Goal: Information Seeking & Learning: Learn about a topic

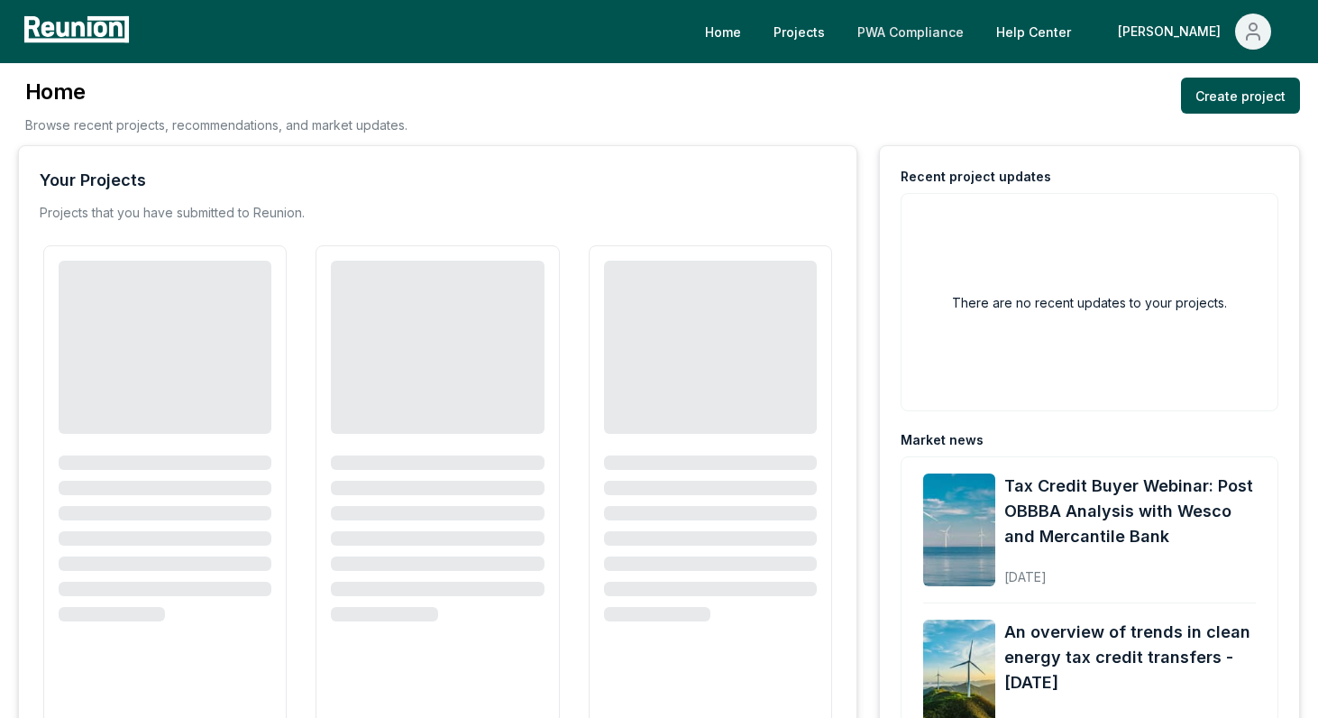
click at [969, 27] on link "PWA Compliance" at bounding box center [910, 32] width 135 height 36
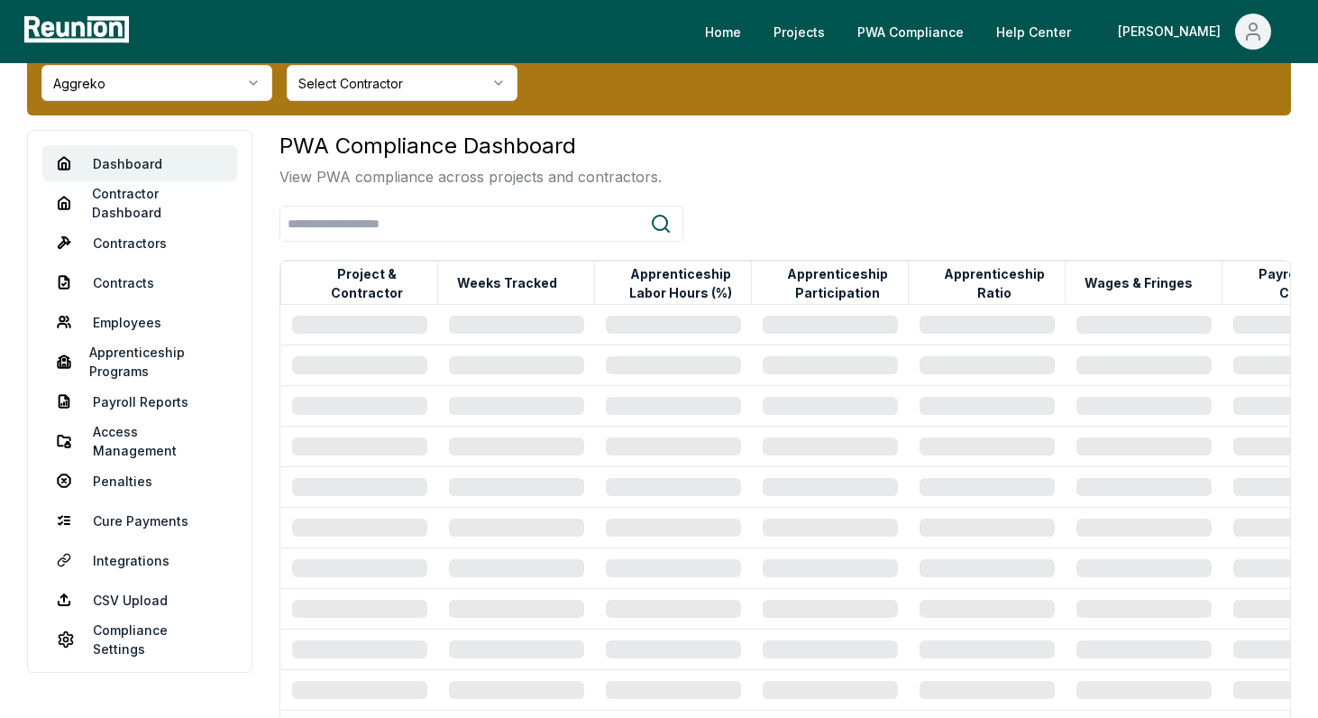
scroll to position [92, 0]
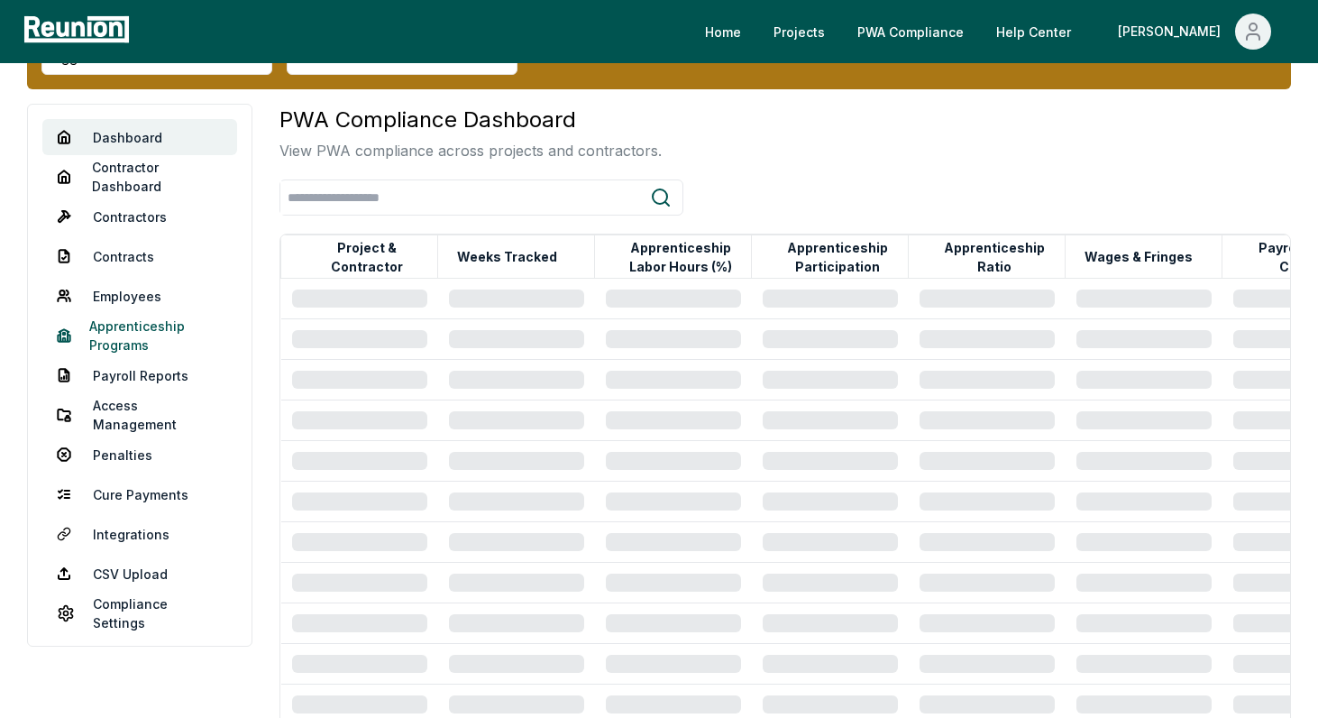
click at [131, 325] on link "Apprenticeship Programs" at bounding box center [139, 335] width 195 height 36
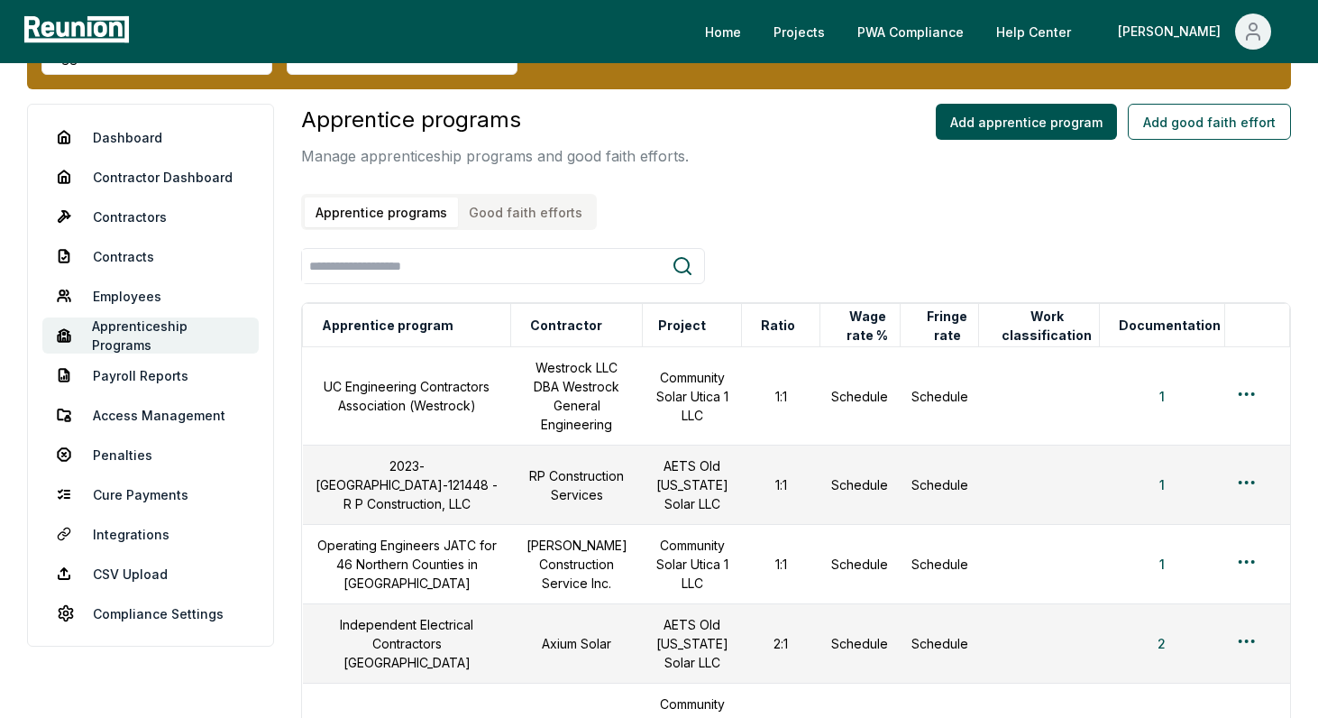
click at [489, 215] on button "Good faith efforts" at bounding box center [525, 212] width 135 height 30
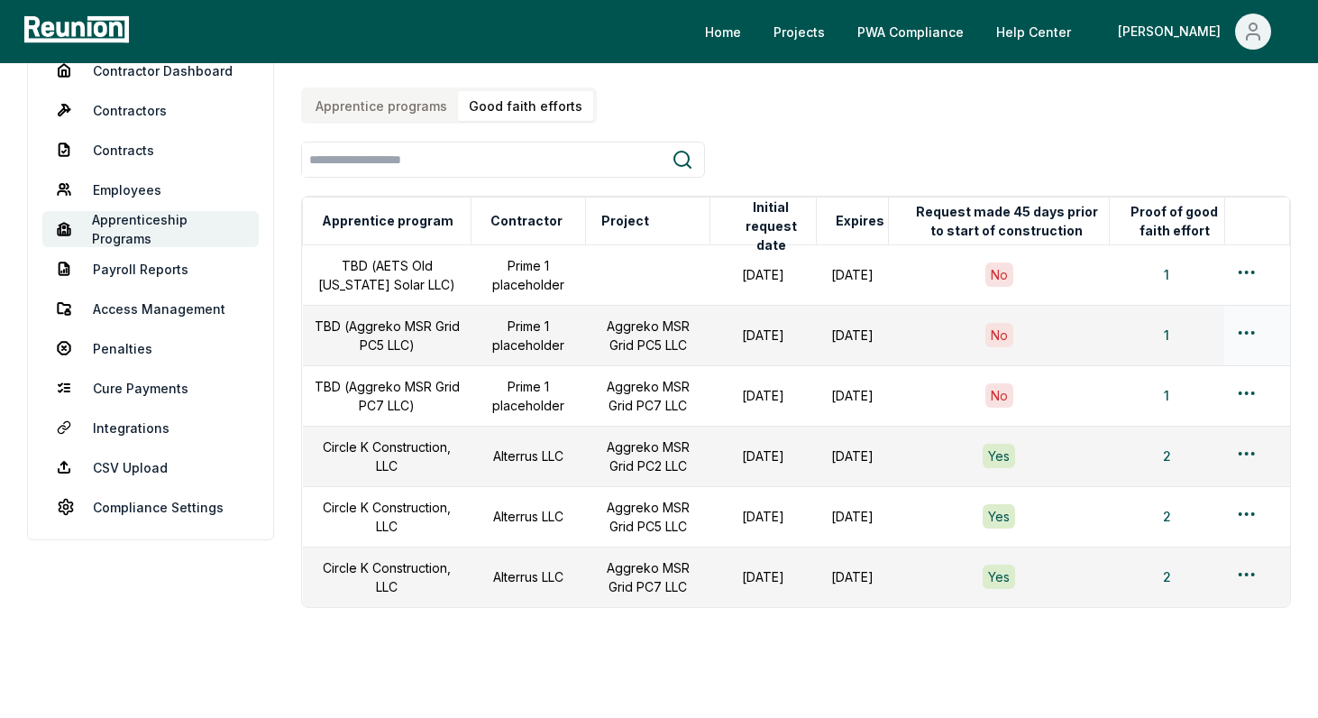
scroll to position [206, 0]
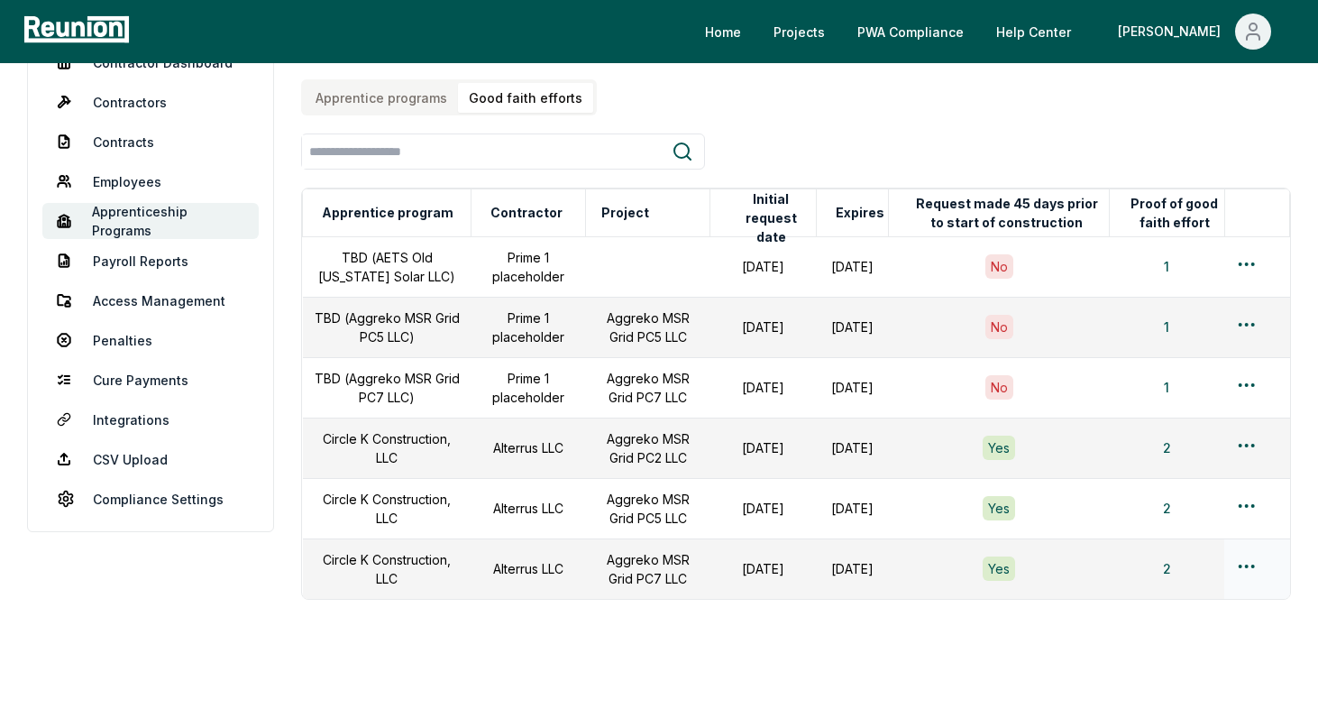
click at [1245, 560] on html "Please visit us on your desktop We're working on making our marketplace mobile-…" at bounding box center [659, 282] width 1318 height 977
click at [1165, 627] on div "Edit" at bounding box center [1216, 633] width 171 height 30
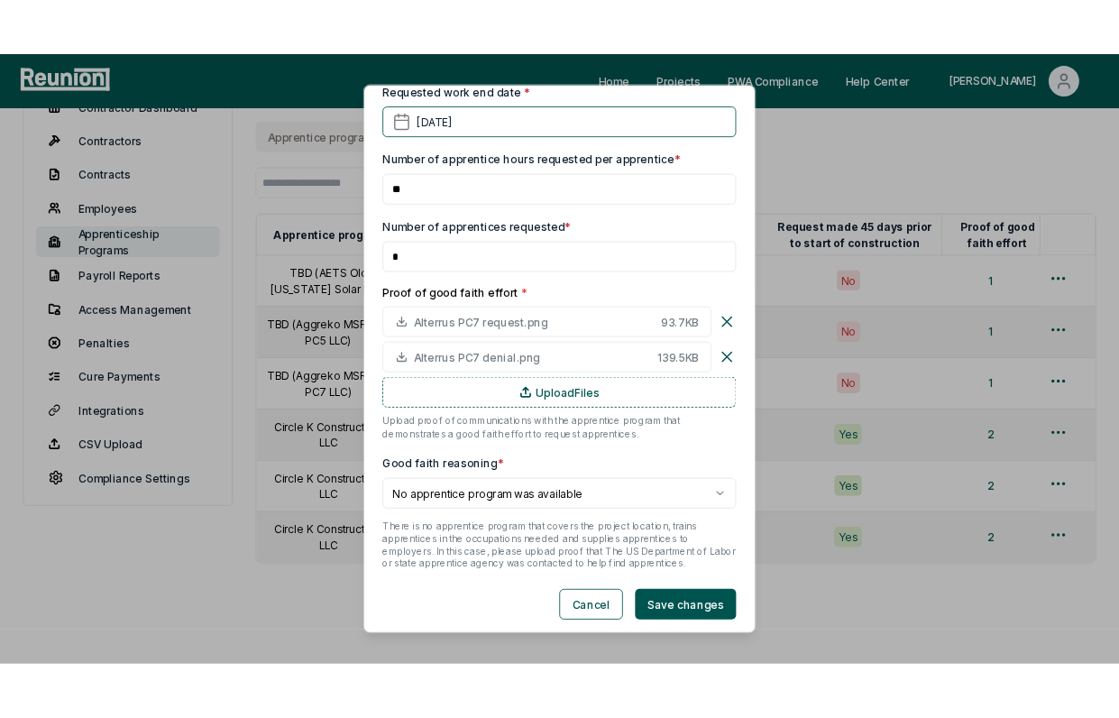
scroll to position [576, 0]
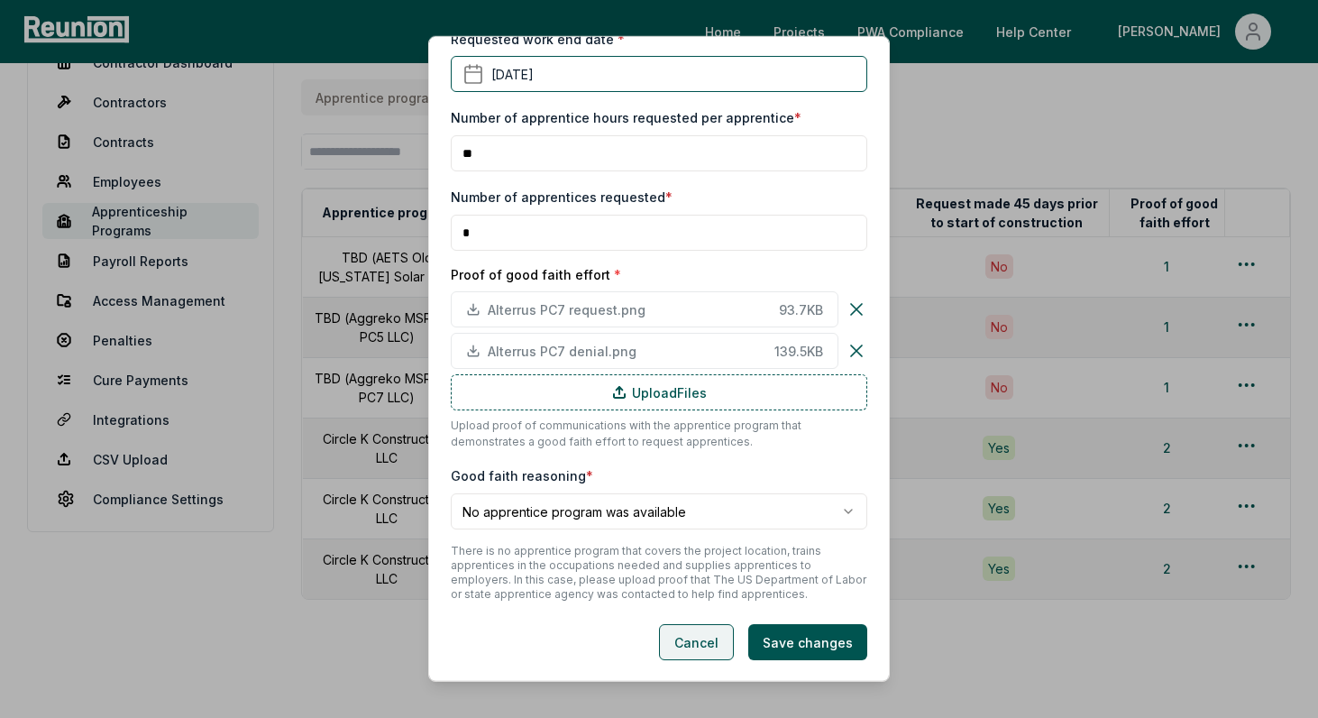
click at [691, 636] on button "Cancel" at bounding box center [696, 642] width 75 height 36
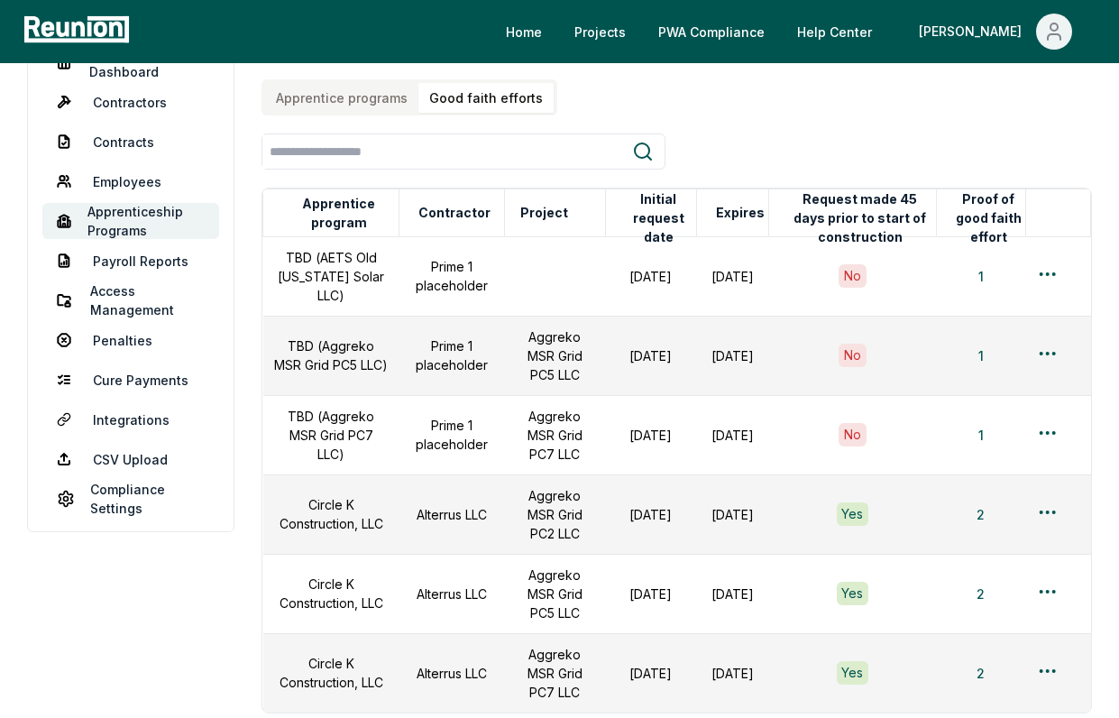
scroll to position [0, 0]
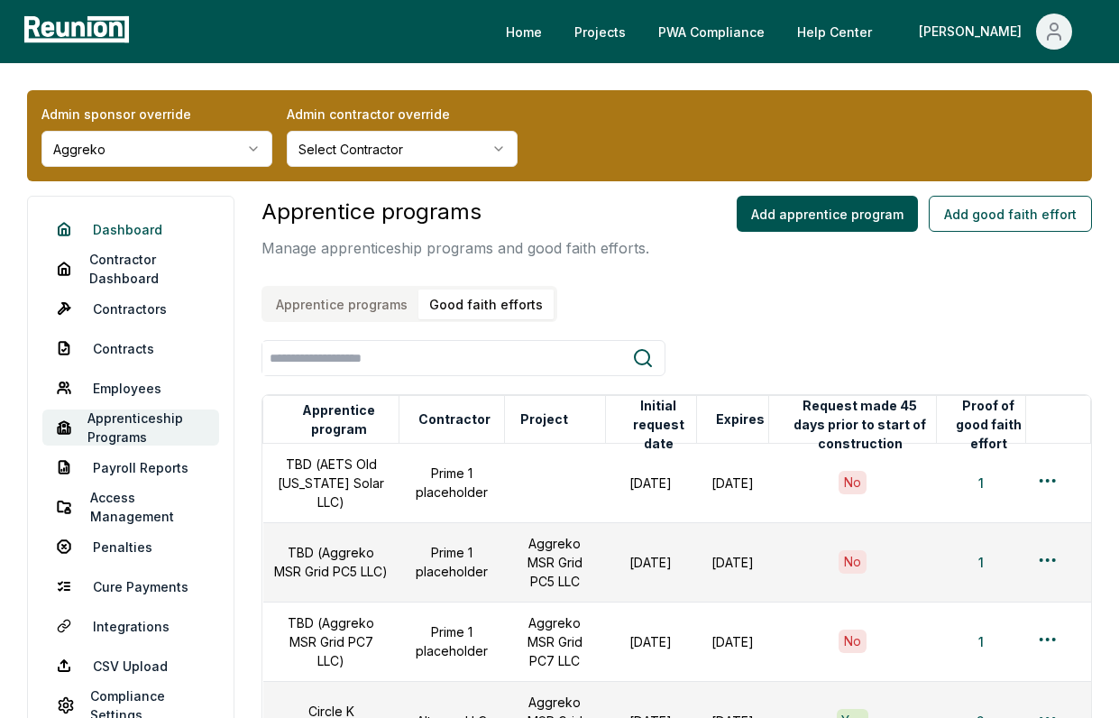
click at [116, 229] on link "Dashboard" at bounding box center [130, 229] width 177 height 36
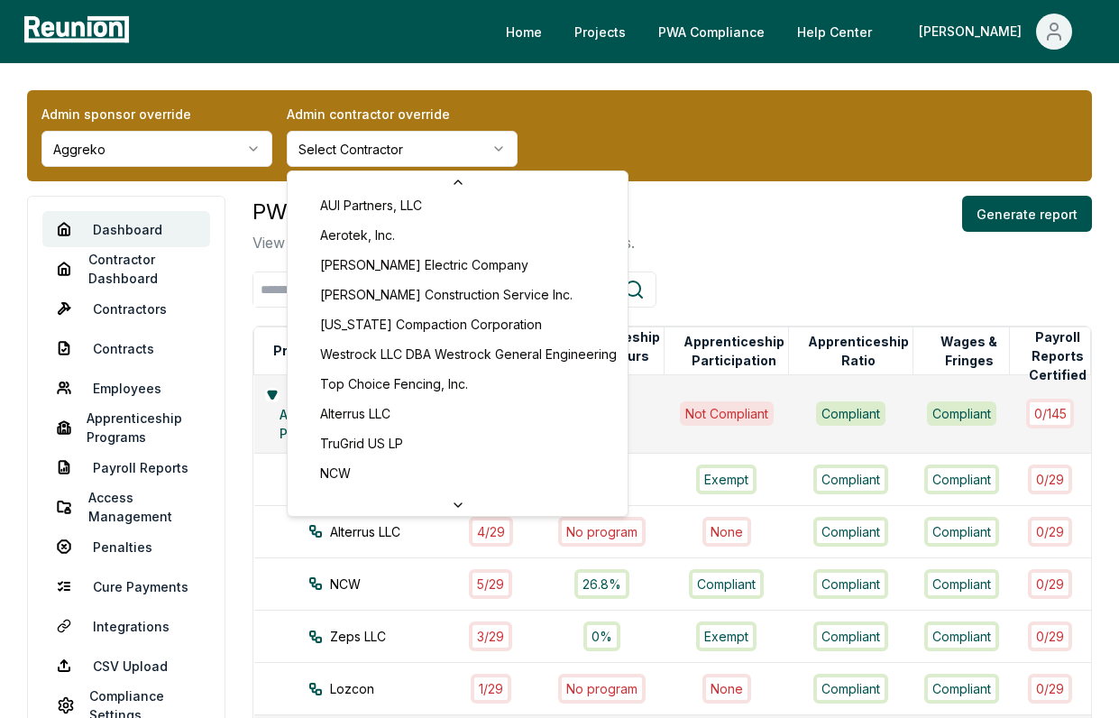
scroll to position [200, 0]
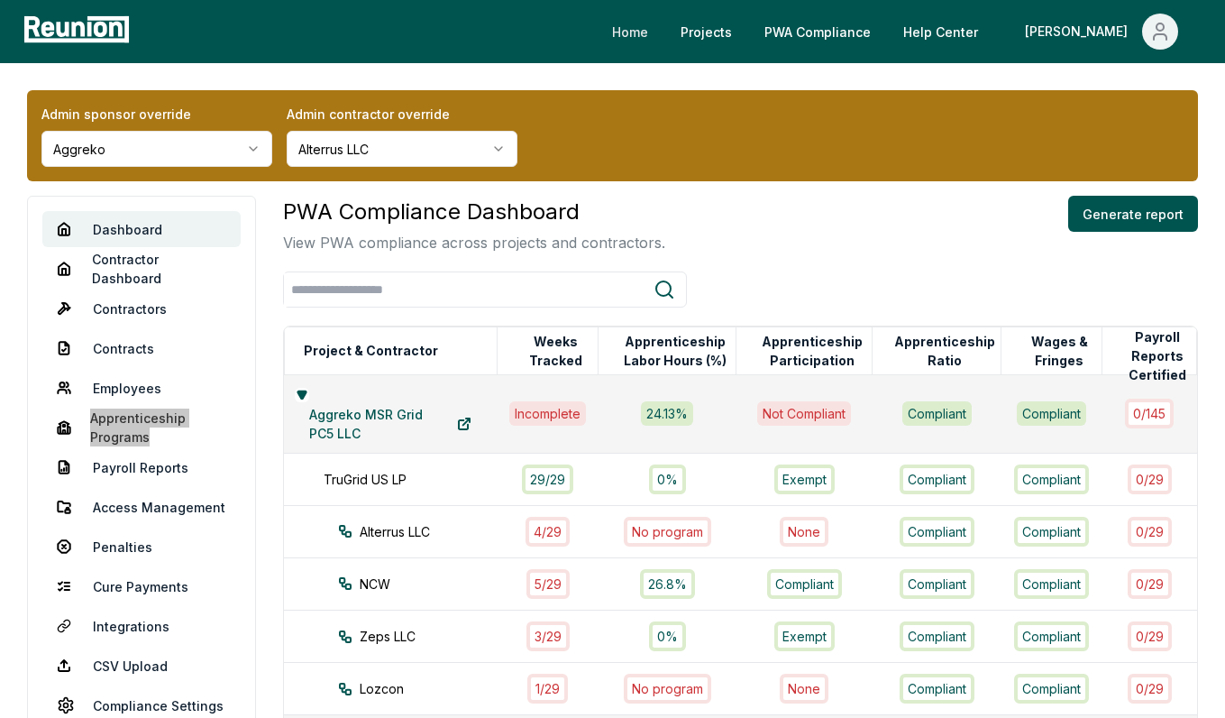
drag, startPoint x: 154, startPoint y: 410, endPoint x: 708, endPoint y: 20, distance: 677.3
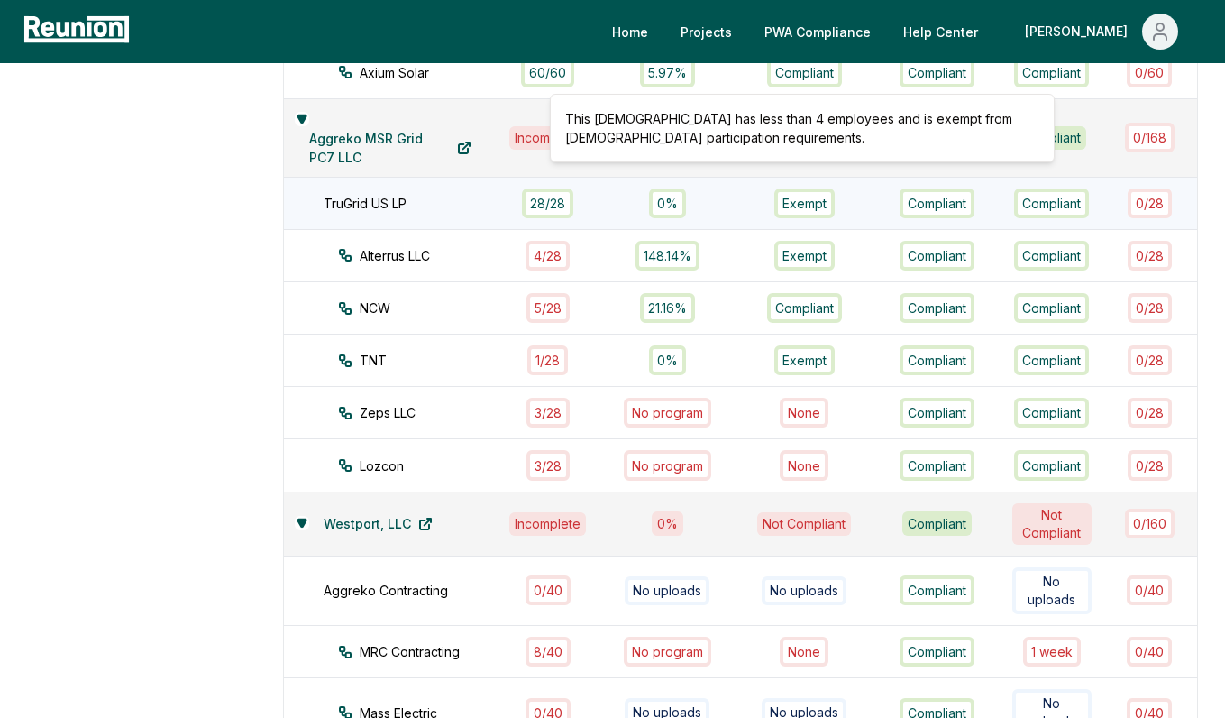
scroll to position [1693, 0]
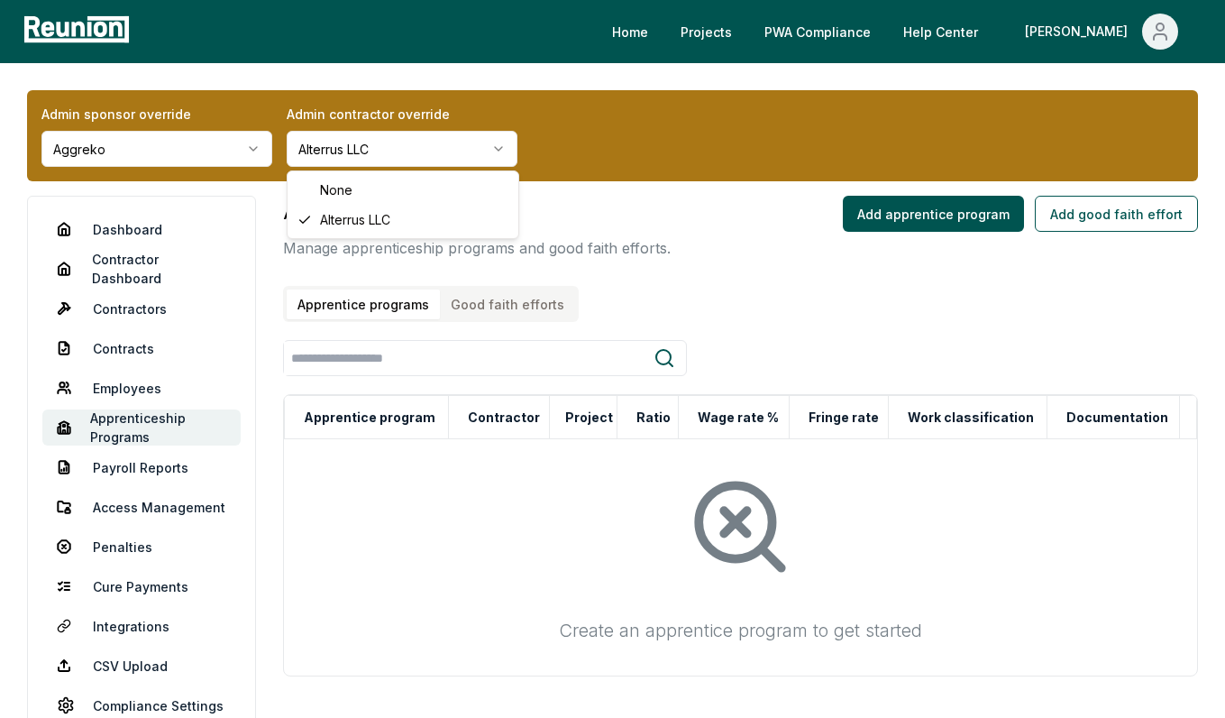
click at [383, 159] on html "Please visit us on your desktop We're working on making our marketplace mobile-…" at bounding box center [612, 423] width 1225 height 847
click at [572, 317] on html "Please visit us on your desktop We're working on making our marketplace mobile-…" at bounding box center [612, 423] width 1225 height 847
click at [508, 313] on button "Good faith efforts" at bounding box center [507, 304] width 135 height 30
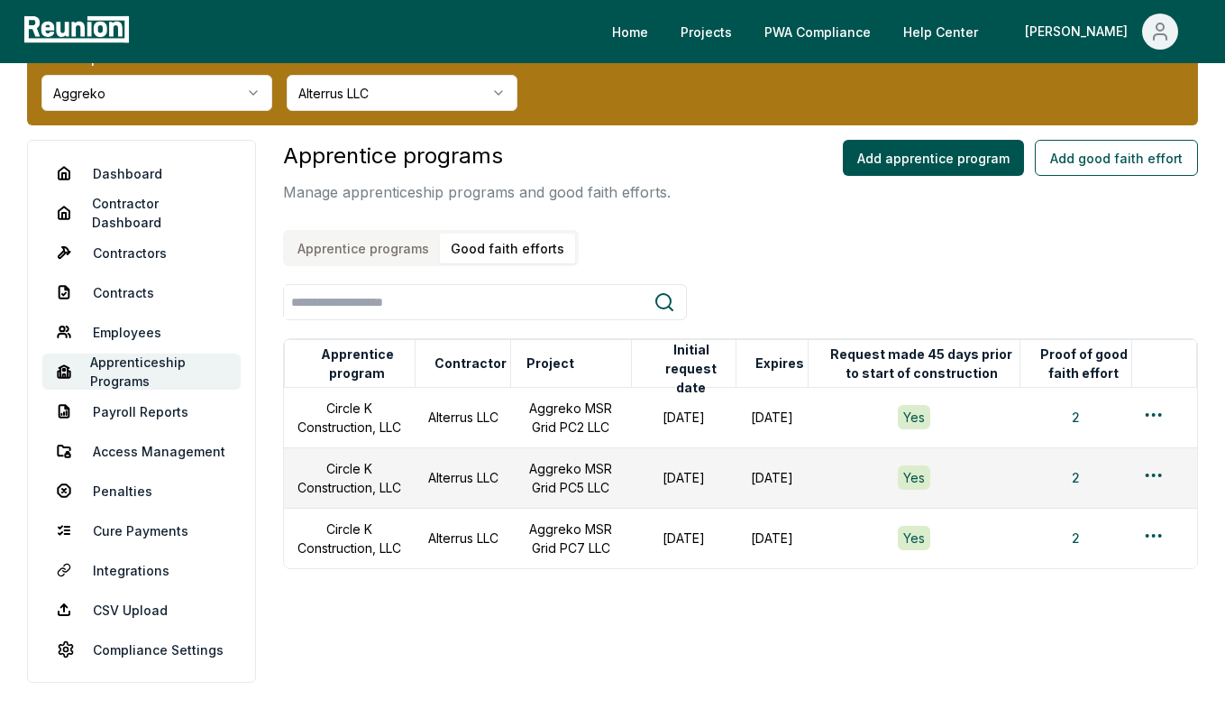
scroll to position [70, 0]
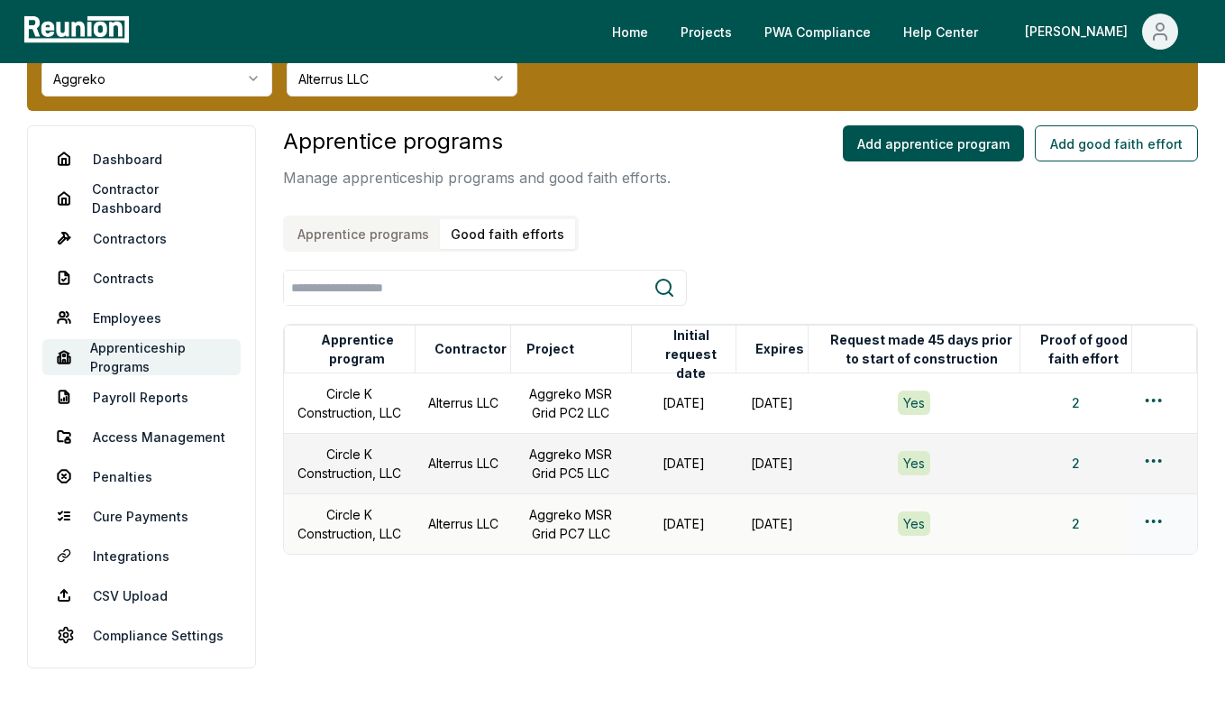
click at [1150, 521] on html "Please visit us on your desktop We're working on making our marketplace mobile-…" at bounding box center [612, 328] width 1225 height 796
click at [1064, 579] on div "Edit" at bounding box center [1123, 593] width 171 height 30
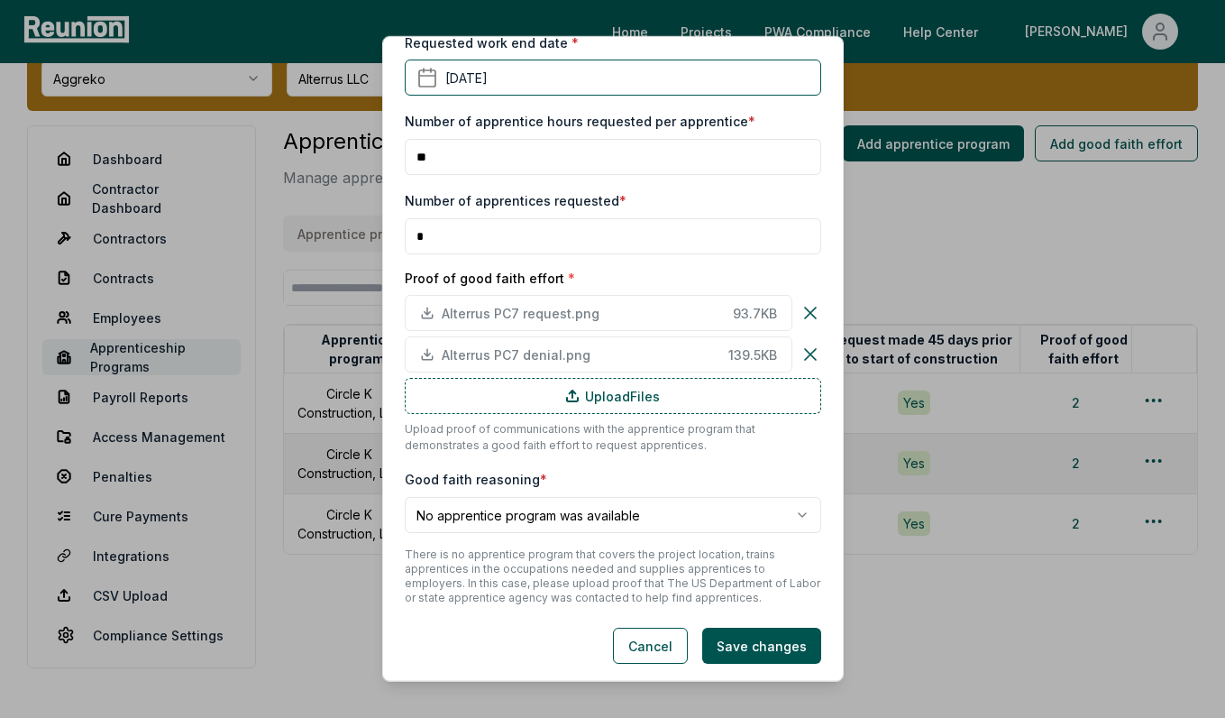
scroll to position [576, 0]
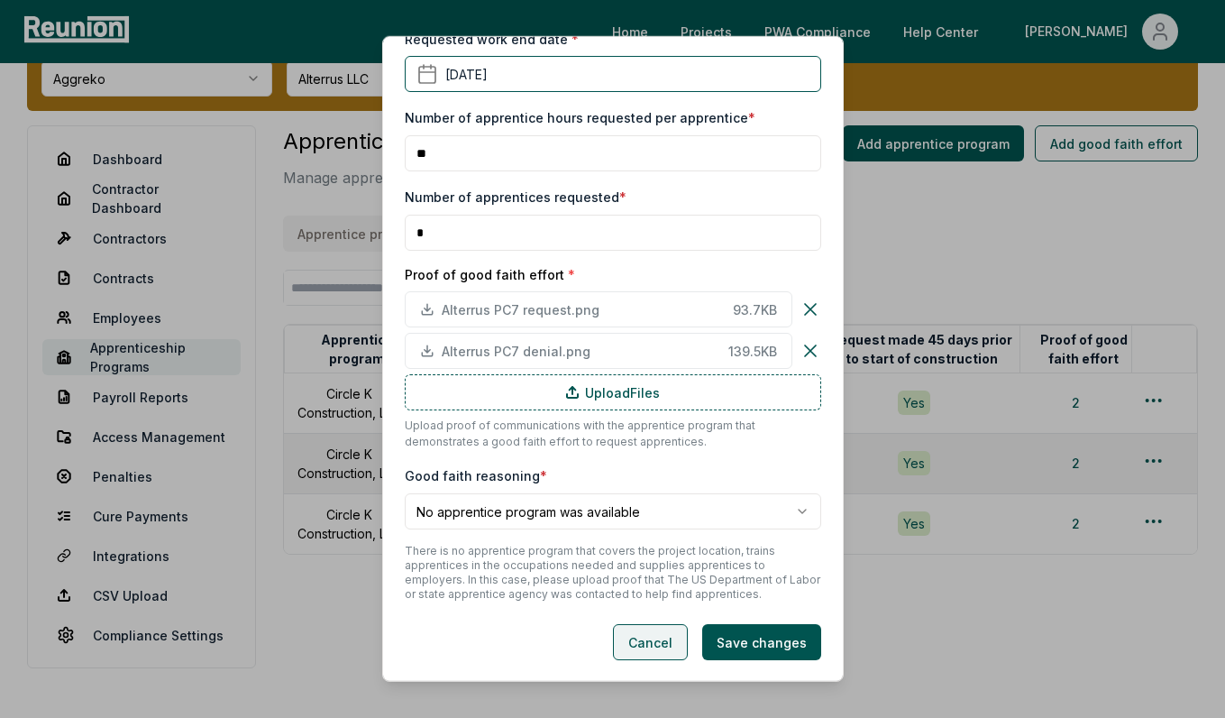
click at [636, 647] on button "Cancel" at bounding box center [650, 642] width 75 height 36
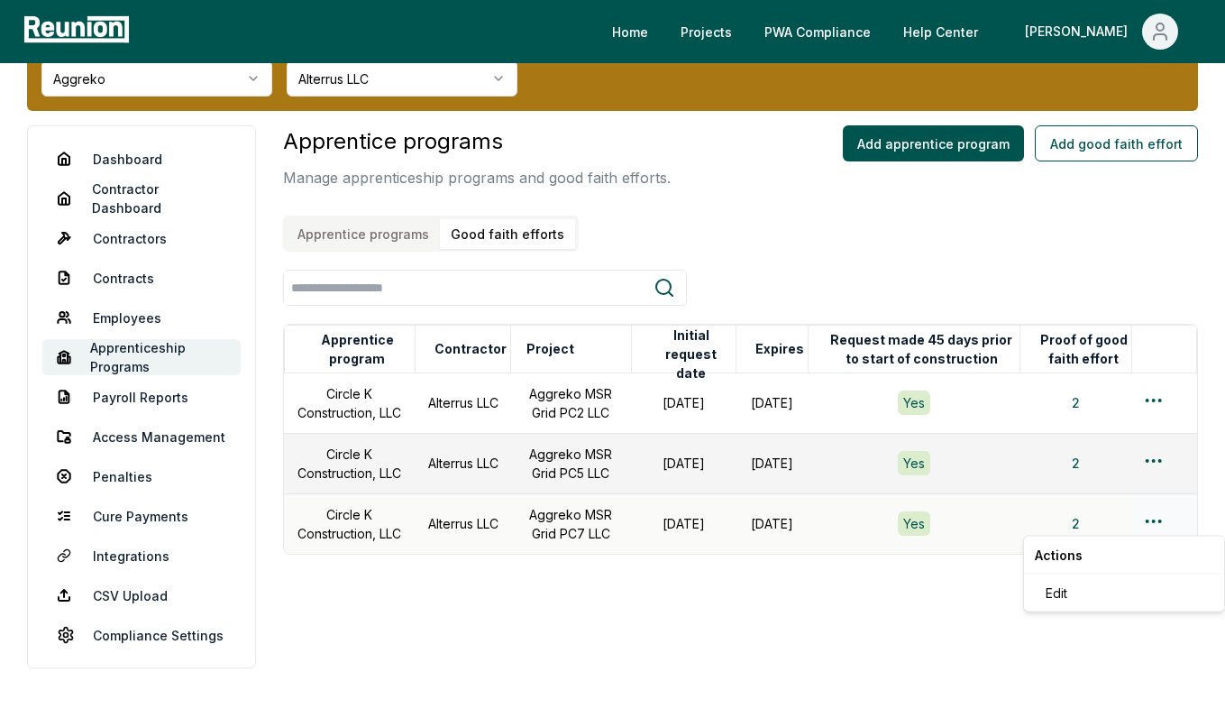
click at [1157, 520] on html "Please visit us on your desktop We're working on making our marketplace mobile-…" at bounding box center [612, 328] width 1225 height 796
click at [1097, 601] on div "Edit" at bounding box center [1123, 593] width 171 height 30
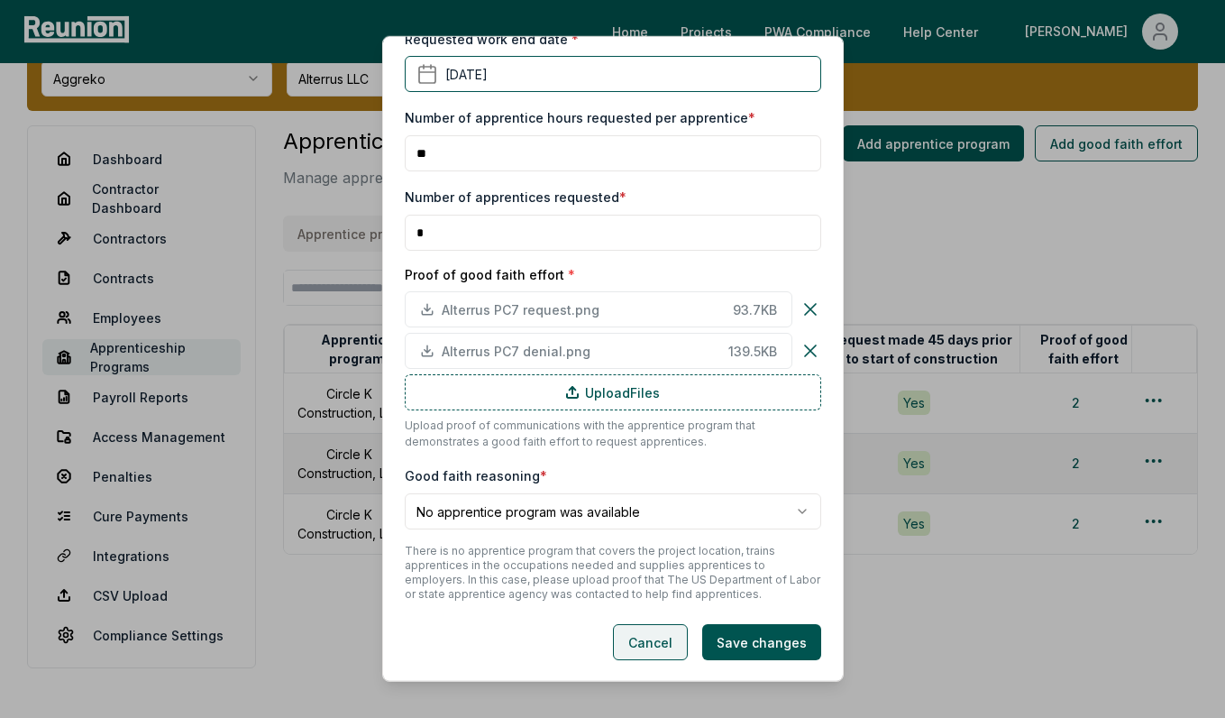
click at [641, 647] on button "Cancel" at bounding box center [650, 642] width 75 height 36
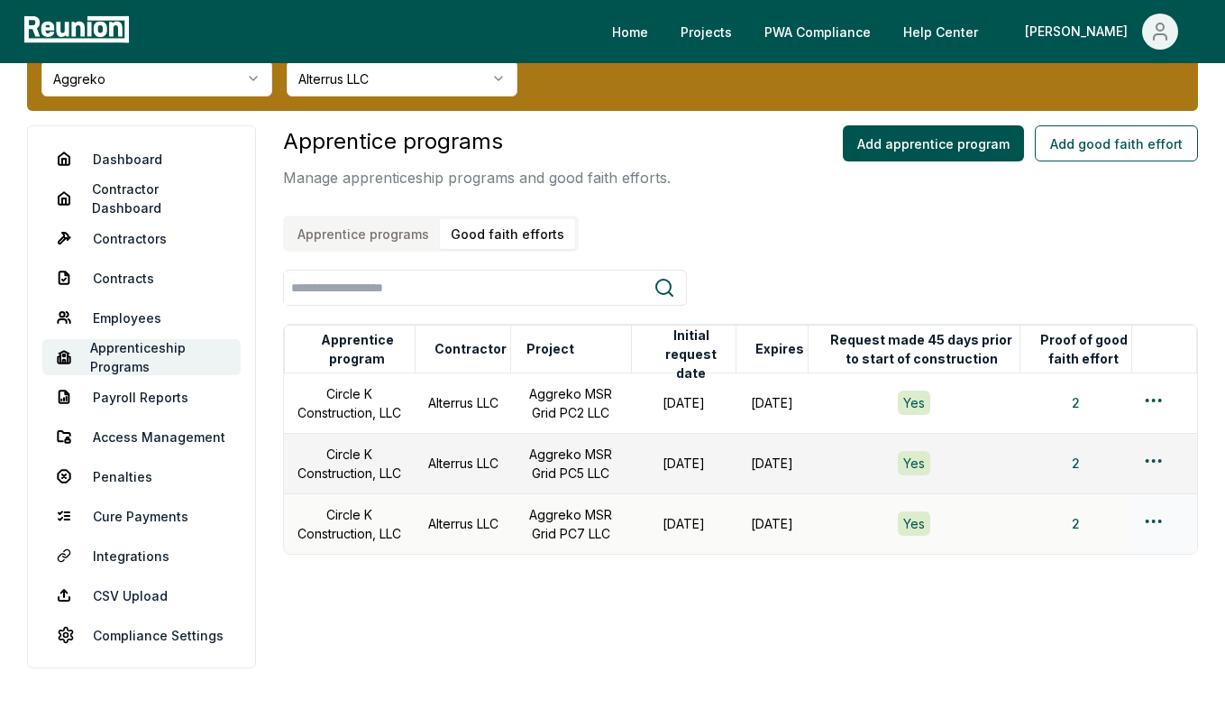
click at [1157, 521] on html "Please visit us on your desktop We're working on making our marketplace mobile-…" at bounding box center [612, 328] width 1225 height 796
click at [1096, 592] on div "Edit" at bounding box center [1123, 593] width 171 height 30
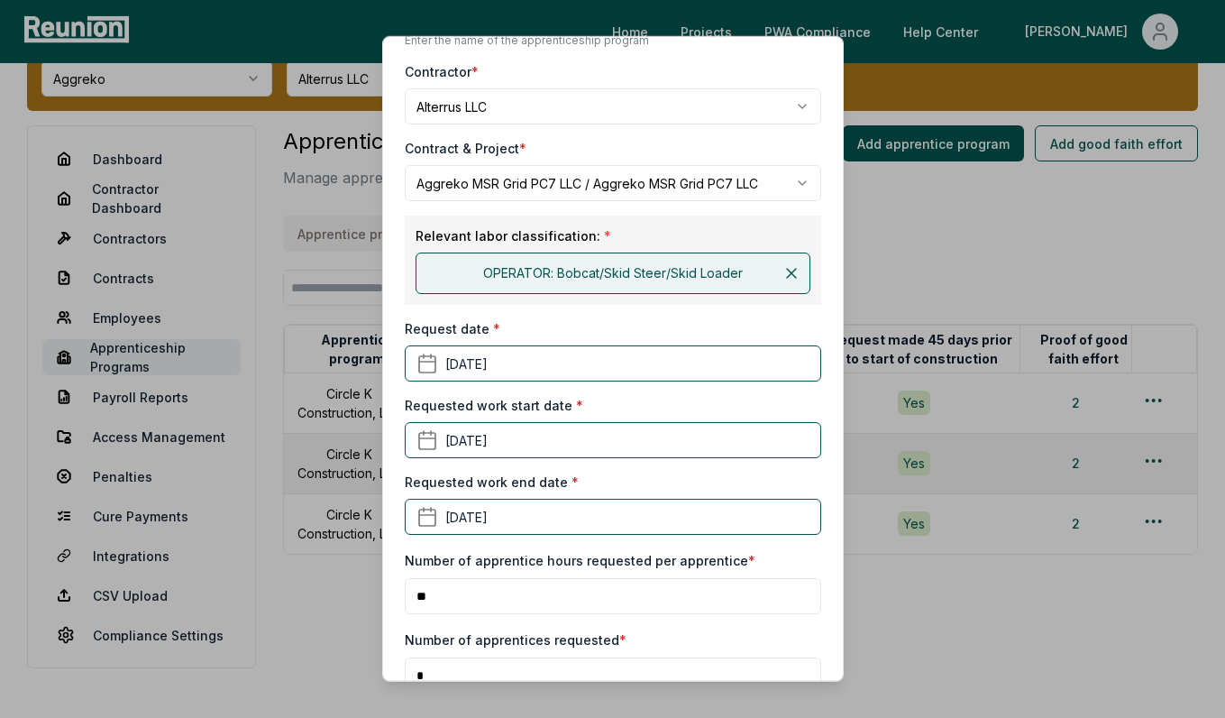
scroll to position [0, 0]
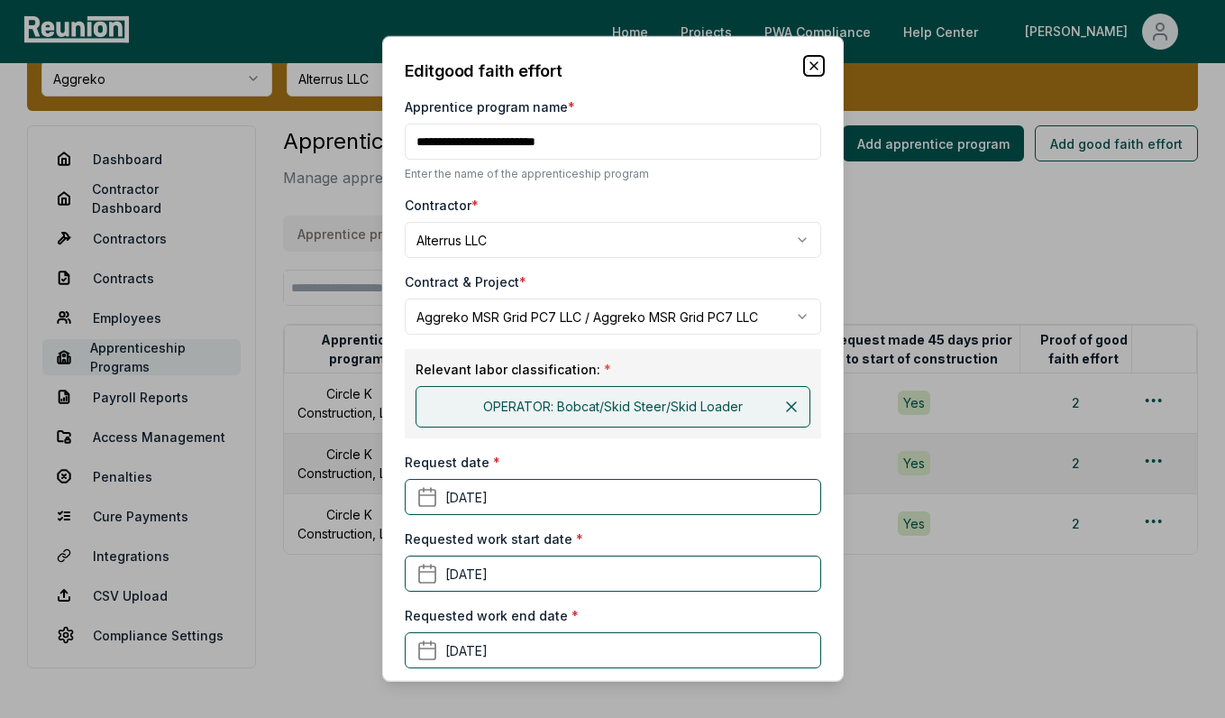
click at [814, 67] on icon "button" at bounding box center [814, 66] width 14 height 14
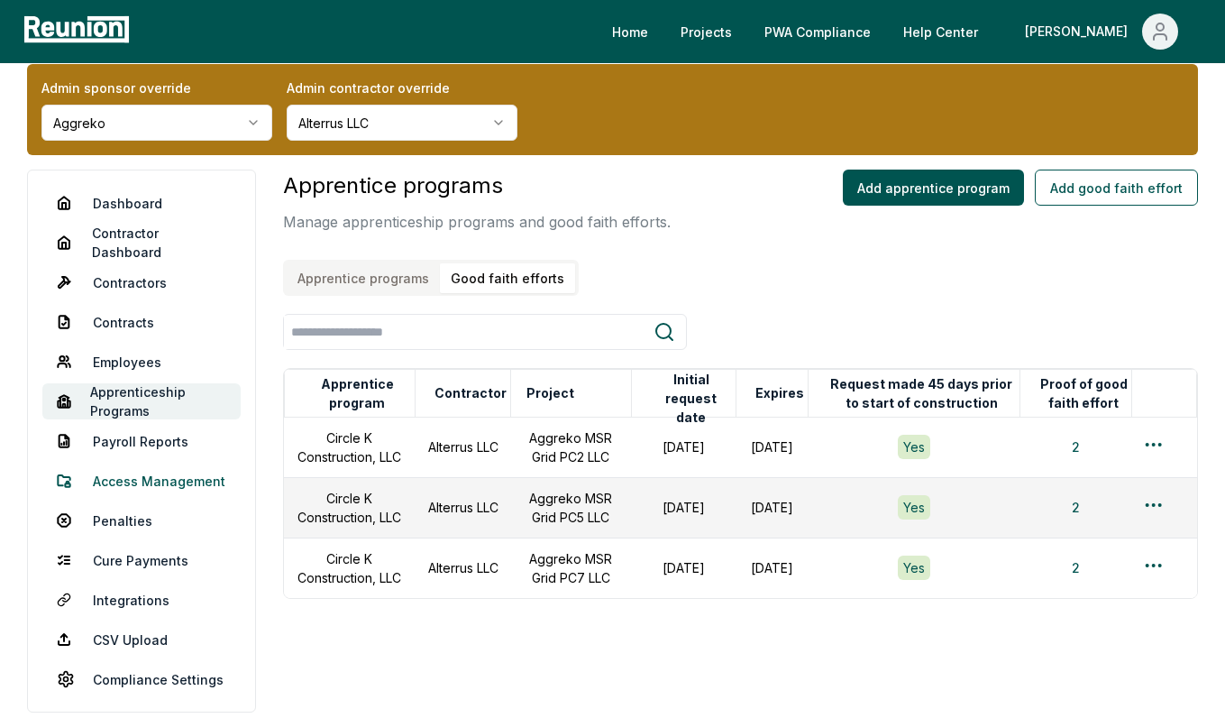
scroll to position [24, 0]
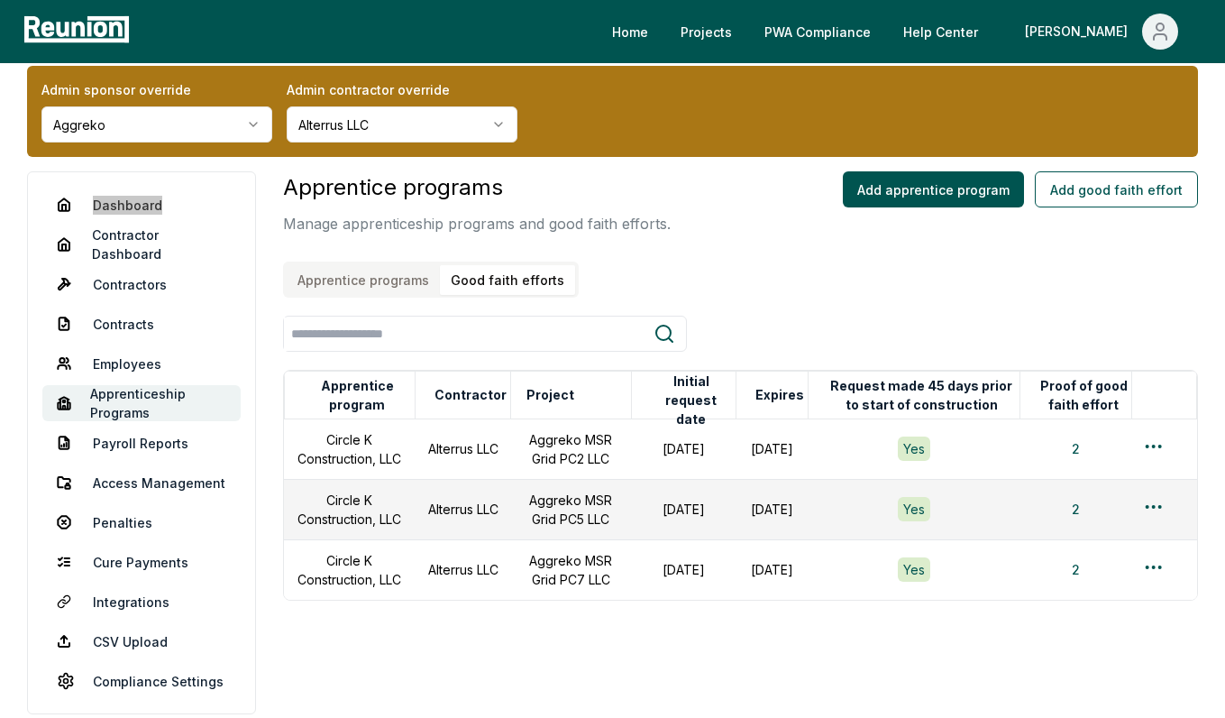
drag, startPoint x: 141, startPoint y: 199, endPoint x: 192, endPoint y: 132, distance: 84.9
click at [0, 0] on div "Home Projects PWA Compliance Help Center Archisha Admin sponsor override Aggrek…" at bounding box center [612, 374] width 1225 height 796
